Goal: Task Accomplishment & Management: Use online tool/utility

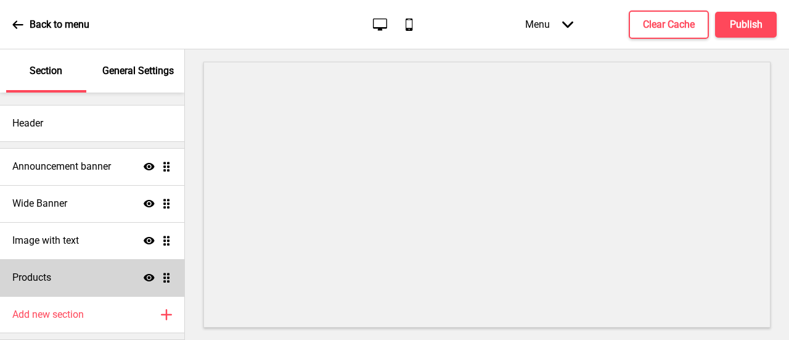
click at [65, 279] on div "Products Show Drag" at bounding box center [92, 277] width 184 height 37
select select "list"
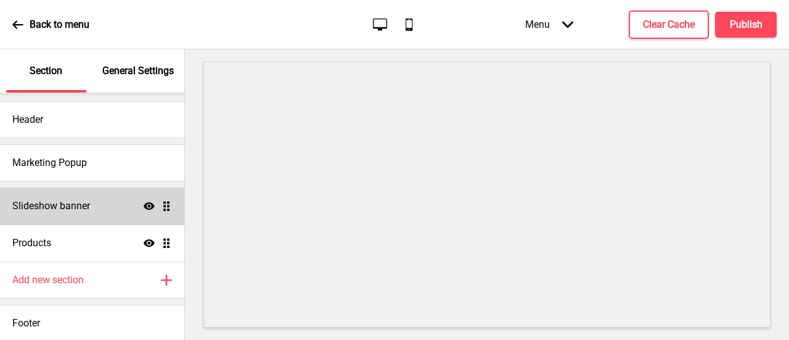
scroll to position [5, 0]
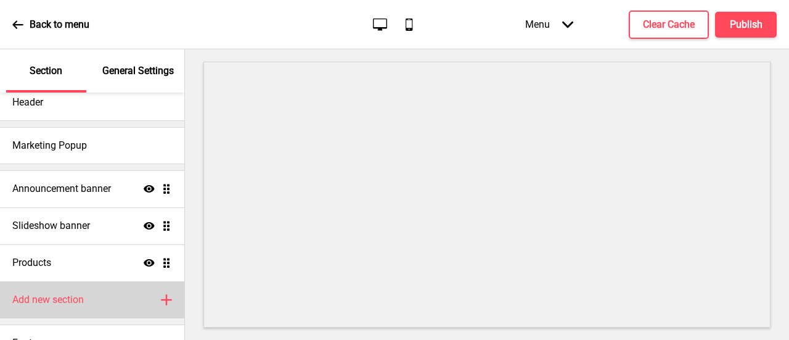
scroll to position [42, 0]
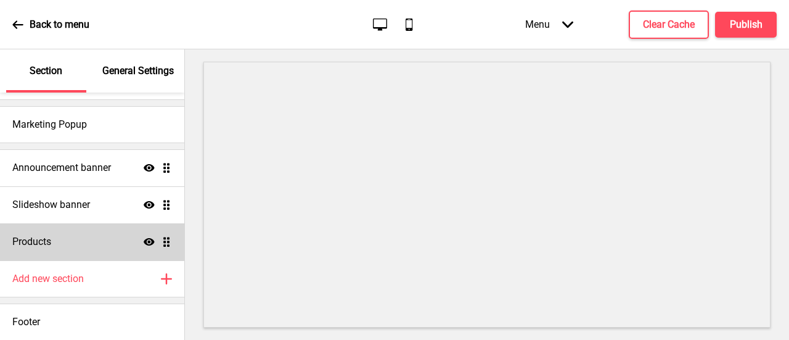
click at [86, 247] on div "Products Show Drag" at bounding box center [92, 241] width 184 height 37
select select "list"
